Goal: Find specific page/section: Locate item on page

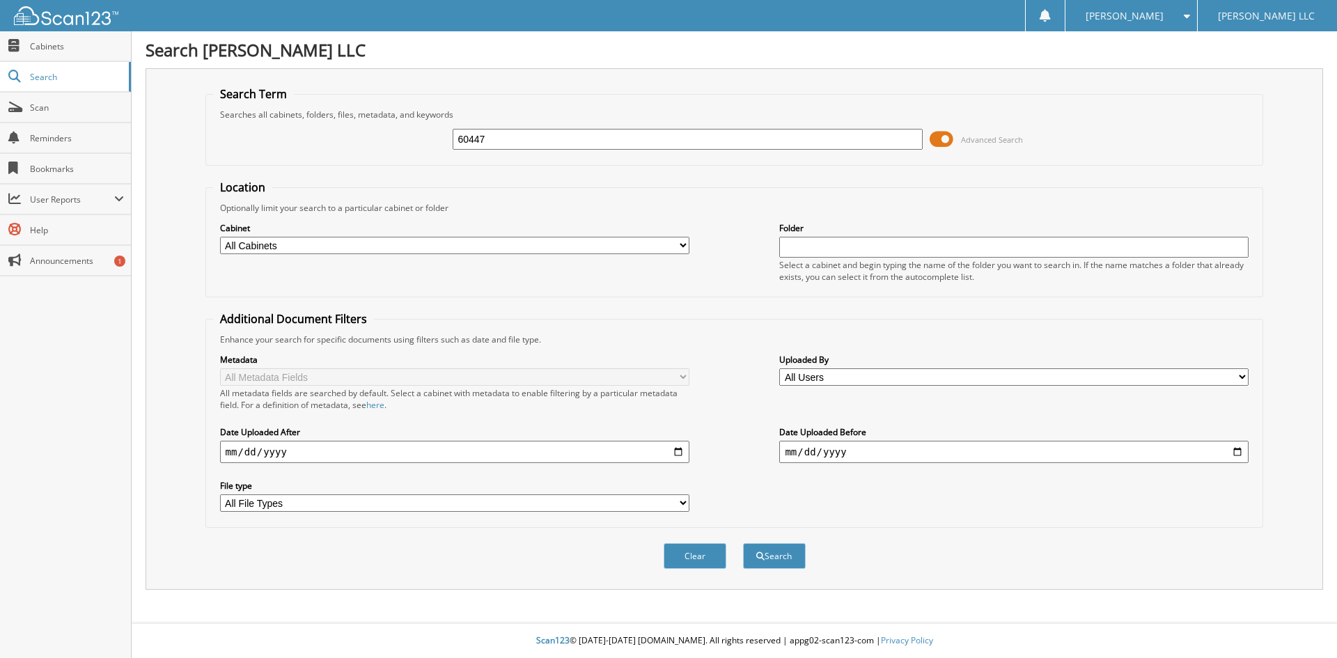
drag, startPoint x: 167, startPoint y: 428, endPoint x: 185, endPoint y: 417, distance: 20.9
click at [169, 427] on div "Search Term Searches all cabinets, folders, files, metadata, and keywords 60447…" at bounding box center [735, 329] width 1178 height 522
drag, startPoint x: 371, startPoint y: 145, endPoint x: 118, endPoint y: 145, distance: 252.8
click at [118, 145] on body "[PERSON_NAME] Settings Logout [PERSON_NAME] LLC Close Cabinets Search Scan" at bounding box center [668, 329] width 1337 height 658
paste input "LR102314"
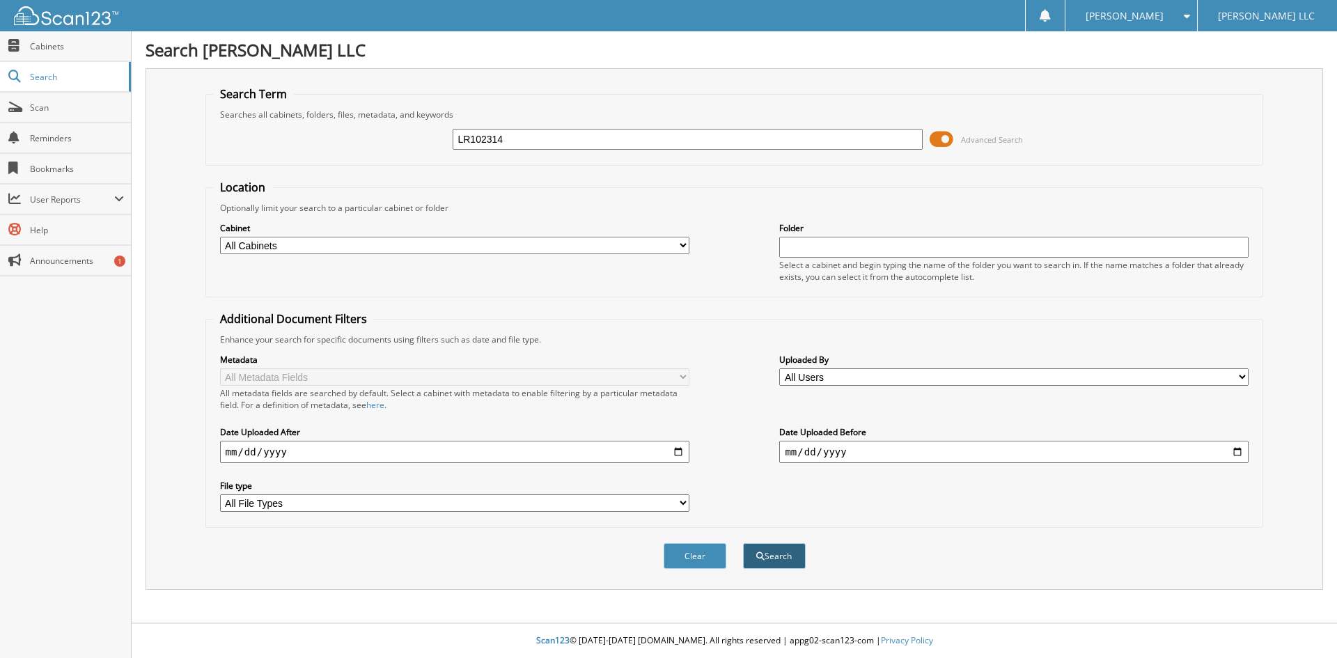
type input "LR102314"
click at [774, 552] on button "Search" at bounding box center [774, 556] width 63 height 26
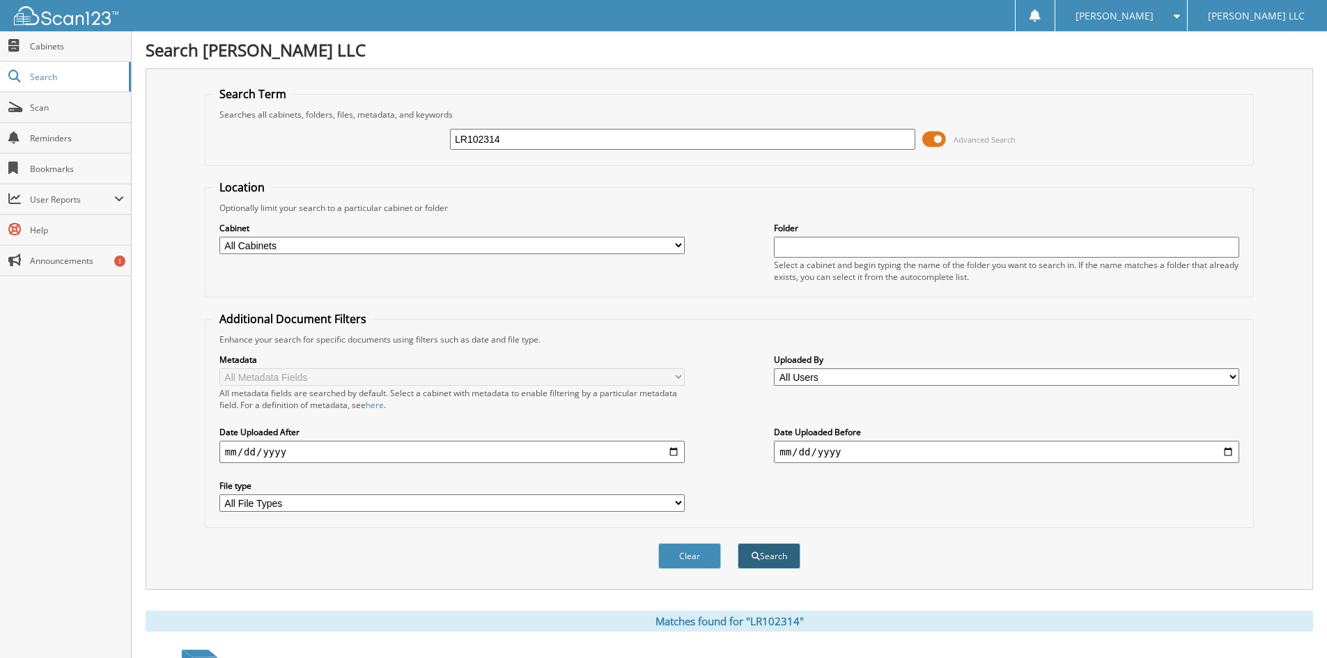
click at [775, 561] on button "Search" at bounding box center [769, 556] width 63 height 26
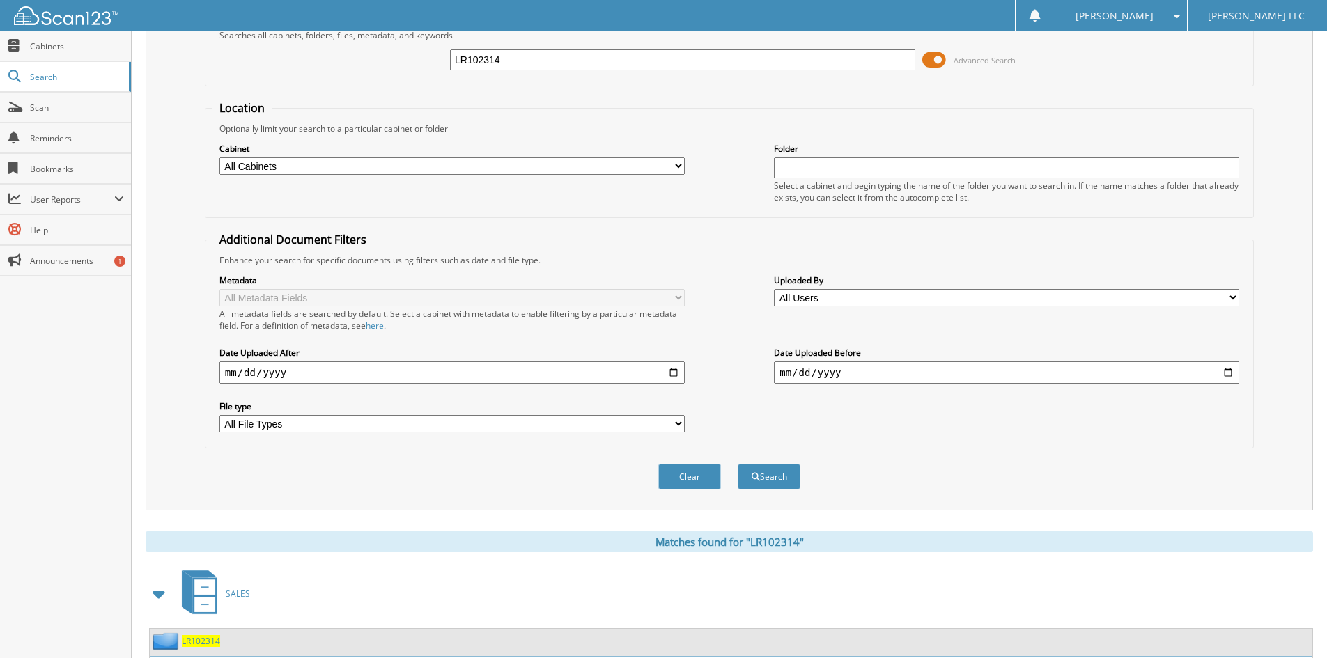
scroll to position [175, 0]
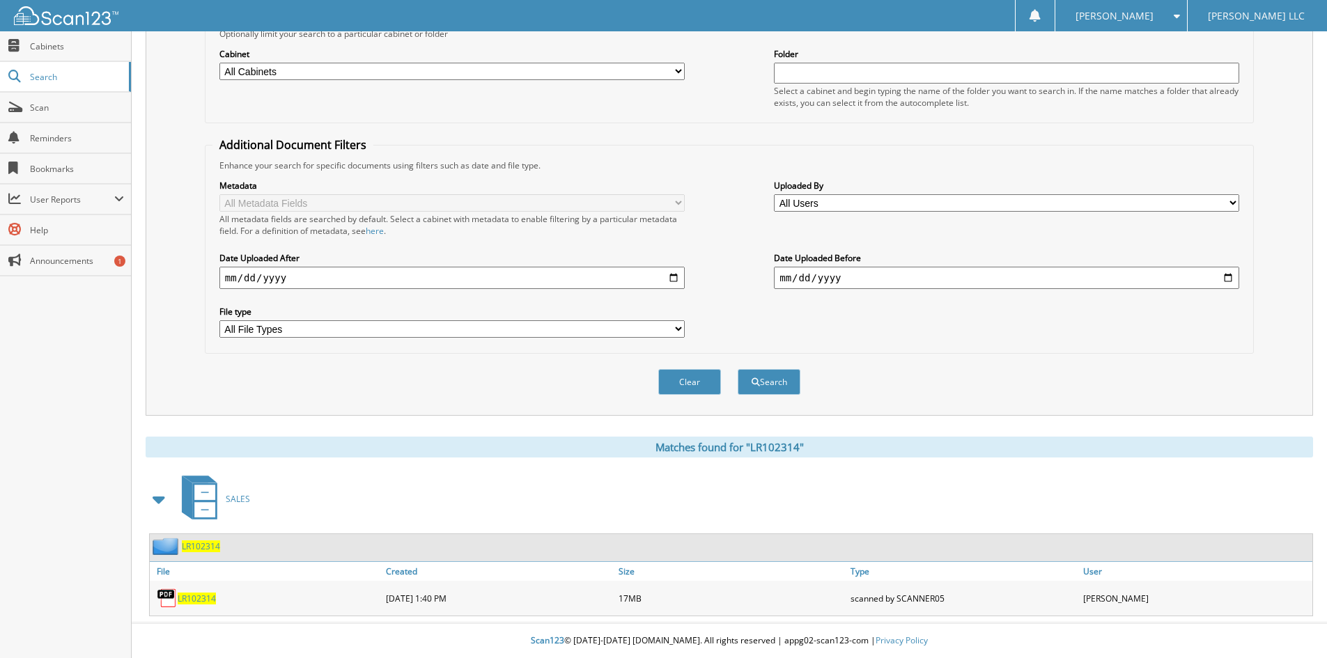
click at [196, 597] on span "LR102314" at bounding box center [197, 599] width 38 height 12
